Goal: Task Accomplishment & Management: Use online tool/utility

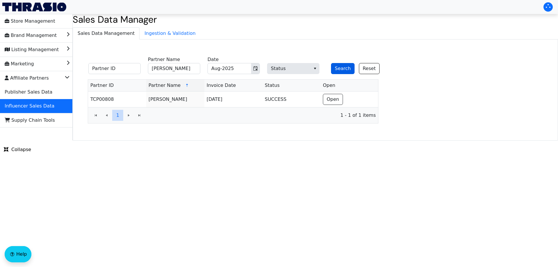
type input "[PERSON_NAME]"
click at [346, 69] on button "Search" at bounding box center [343, 68] width 24 height 11
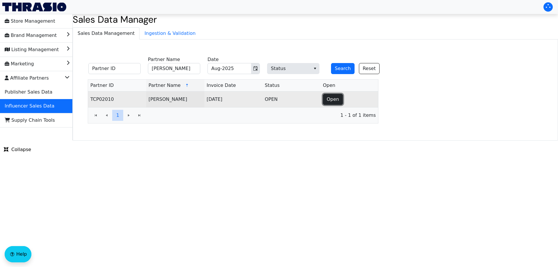
click at [337, 97] on span "Open" at bounding box center [333, 99] width 12 height 7
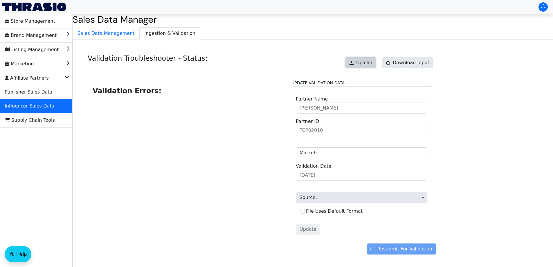
click at [370, 62] on span "Upload" at bounding box center [364, 62] width 16 height 7
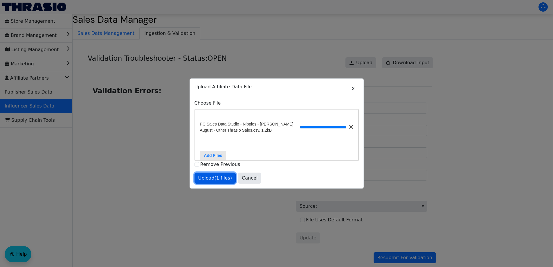
click at [213, 184] on button "Upload (1 files)" at bounding box center [216, 178] width 42 height 11
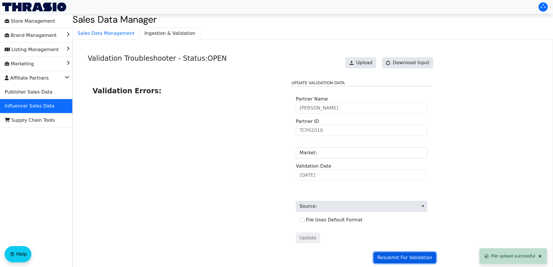
click at [398, 257] on span "Resubmit For Validation" at bounding box center [405, 257] width 55 height 7
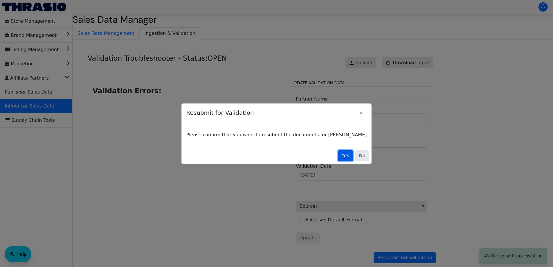
click at [342, 156] on span "Yes" at bounding box center [346, 155] width 8 height 7
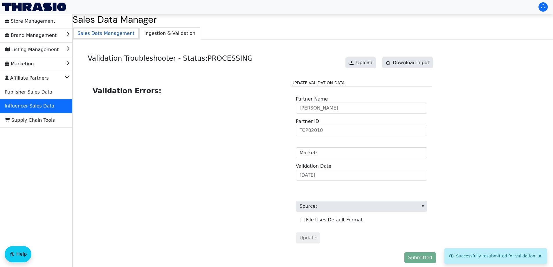
click at [110, 38] on span "Sales Data Management" at bounding box center [106, 34] width 66 height 12
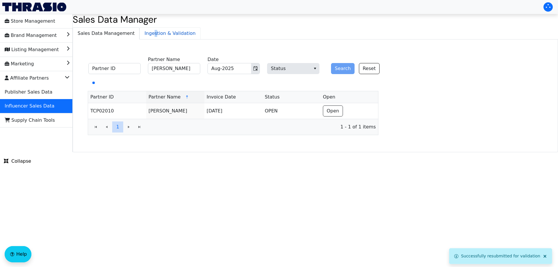
click at [147, 34] on span "Ingestion & Validation" at bounding box center [170, 34] width 60 height 12
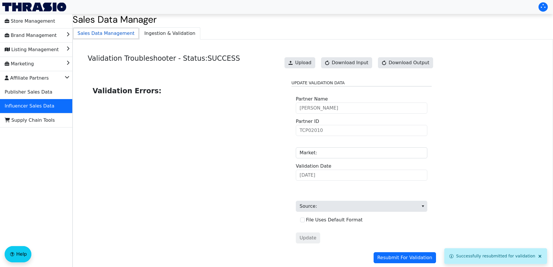
click at [105, 35] on span "Sales Data Management" at bounding box center [106, 34] width 66 height 12
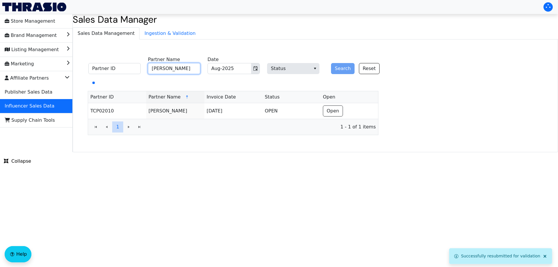
click at [191, 67] on input "[PERSON_NAME]" at bounding box center [174, 68] width 52 height 11
